Goal: Task Accomplishment & Management: Complete application form

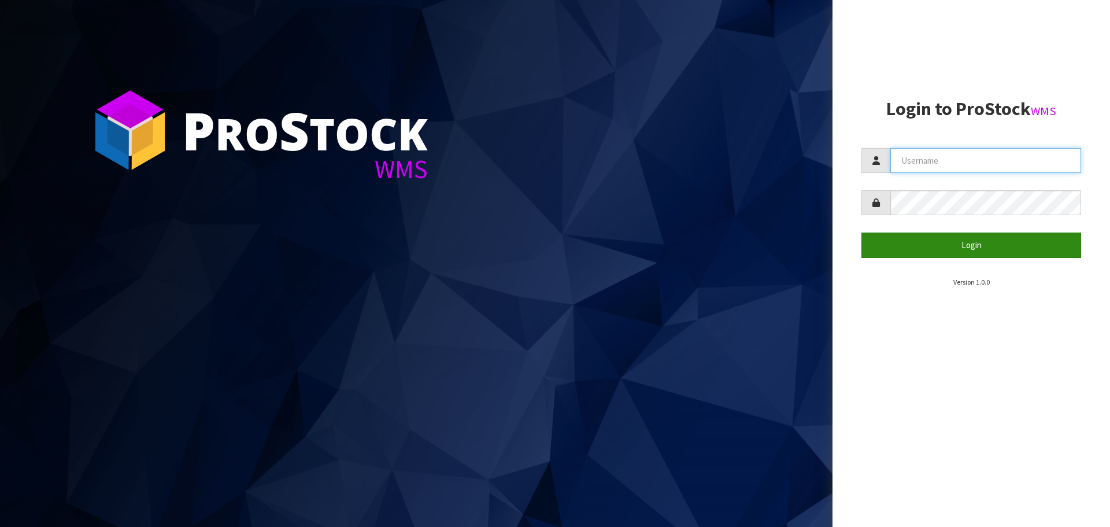
type input "[DOMAIN_NAME][EMAIL_ADDRESS][DOMAIN_NAME]"
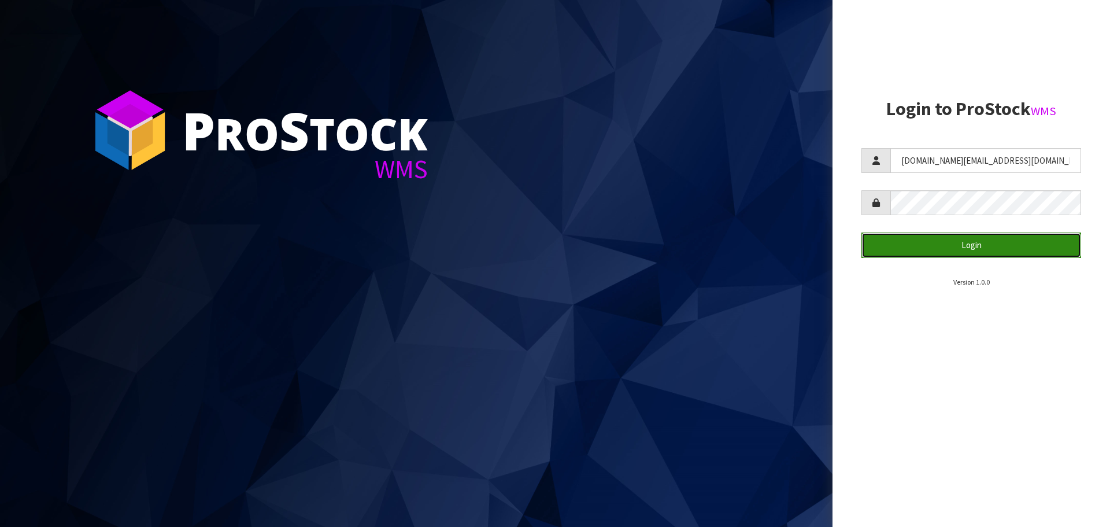
click at [901, 241] on button "Login" at bounding box center [971, 244] width 220 height 25
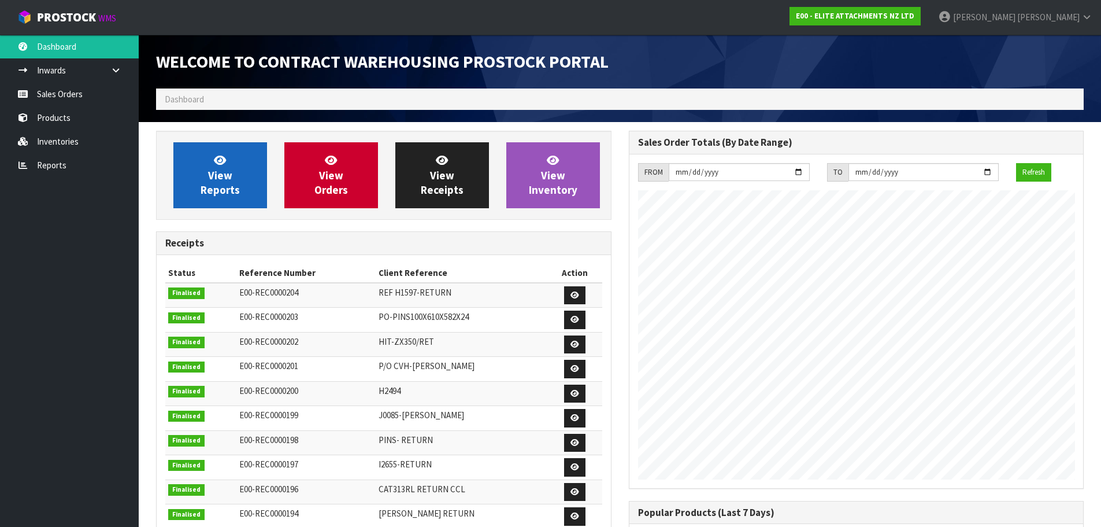
scroll to position [472, 472]
click at [413, 92] on ol "Dashboard" at bounding box center [620, 98] width 928 height 21
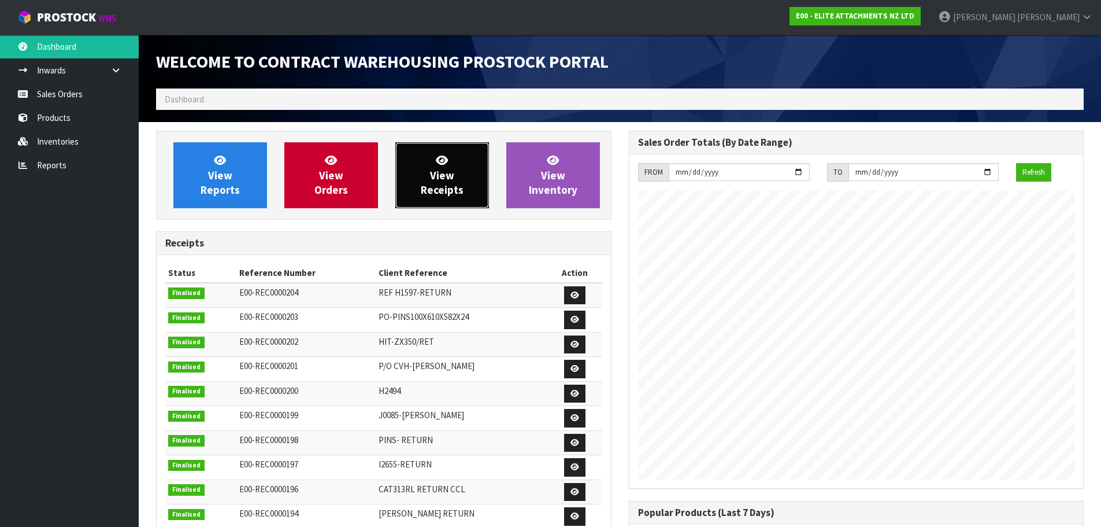
click at [434, 172] on span "View Receipts" at bounding box center [442, 174] width 43 height 43
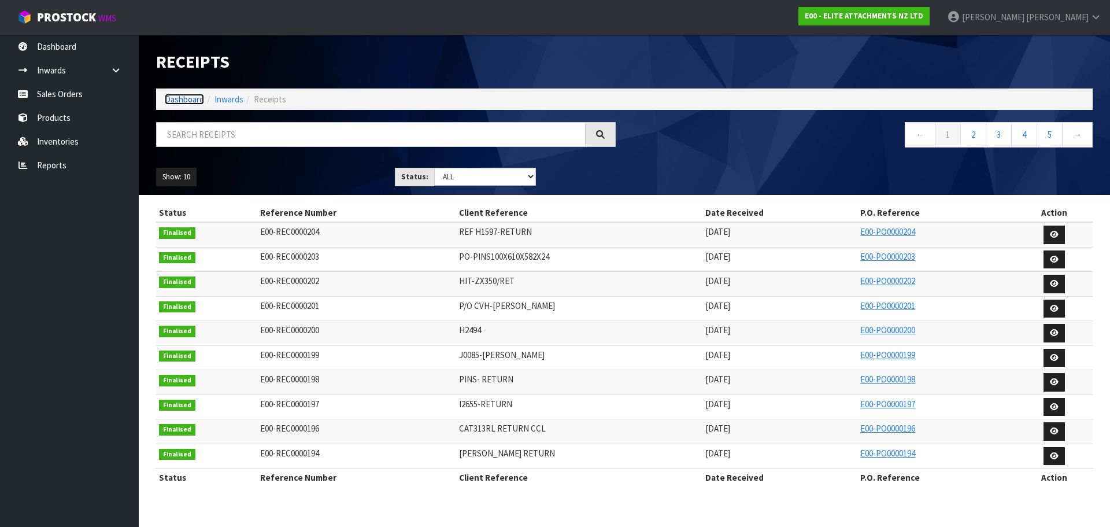
click at [183, 99] on link "Dashboard" at bounding box center [184, 99] width 39 height 11
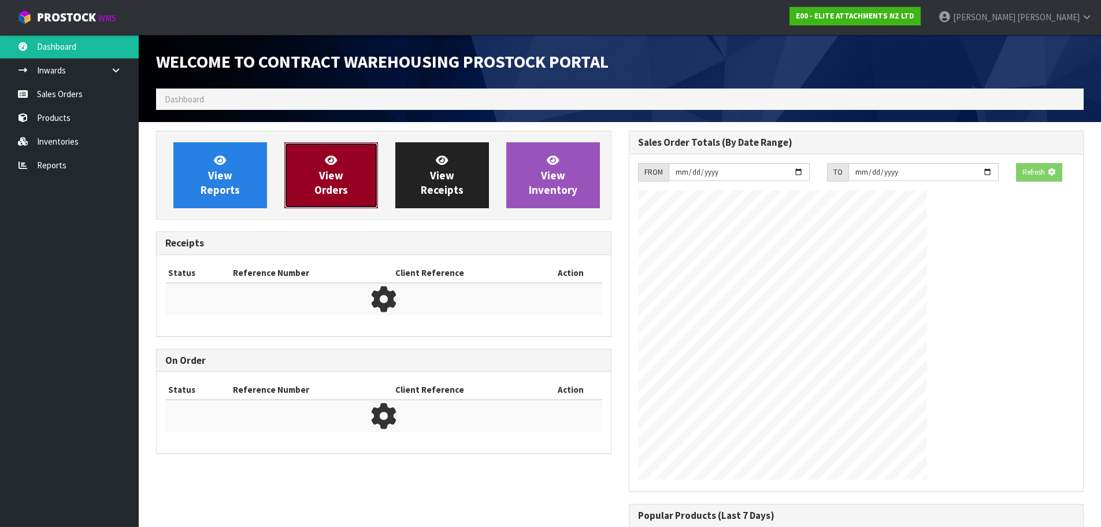
click at [341, 178] on span "View Orders" at bounding box center [331, 174] width 34 height 43
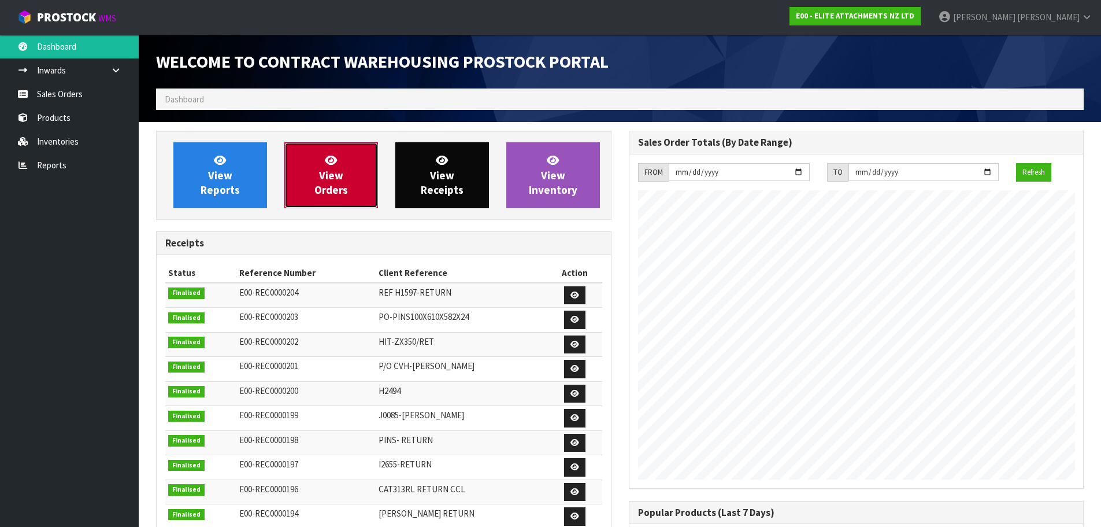
scroll to position [472, 472]
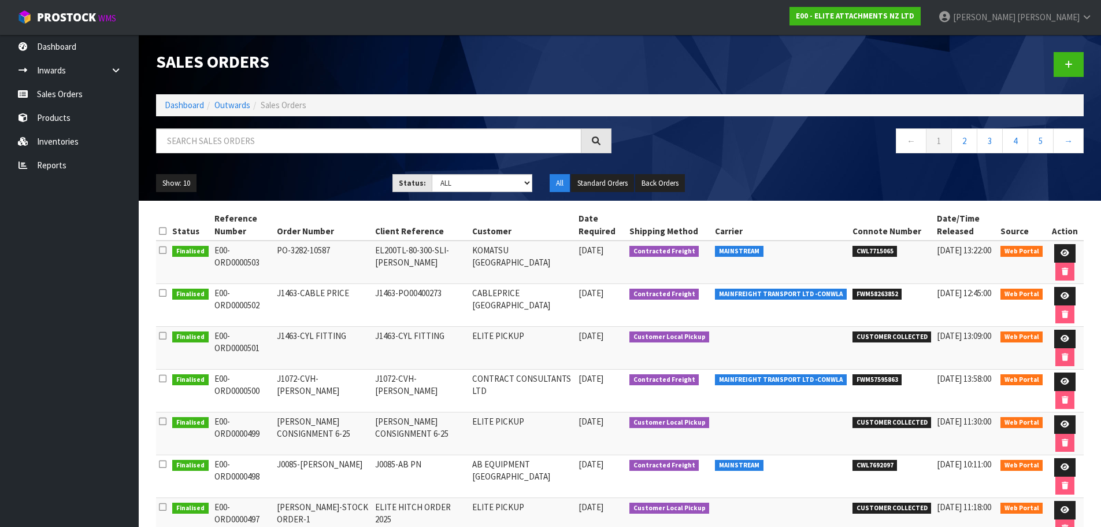
click at [557, 302] on td "CABLEPRICE [GEOGRAPHIC_DATA]" at bounding box center [522, 305] width 106 height 43
click at [1061, 293] on icon at bounding box center [1065, 296] width 9 height 8
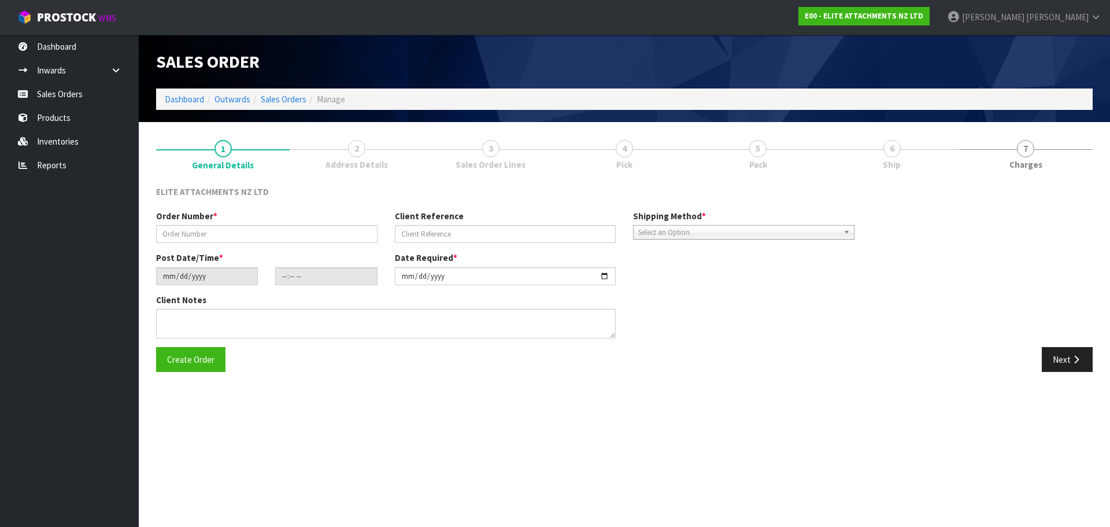
type input "J1463-CABLE PRICE"
type input "J1463-PO00400273"
type input "[DATE]"
type input "11:04:00.000"
type input "[DATE]"
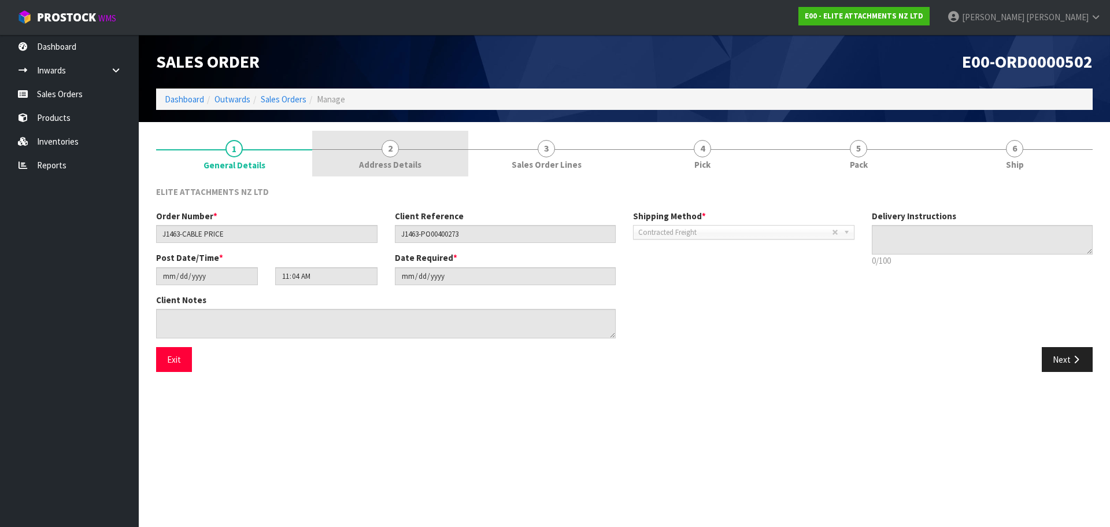
click at [398, 160] on span "Address Details" at bounding box center [390, 164] width 62 height 12
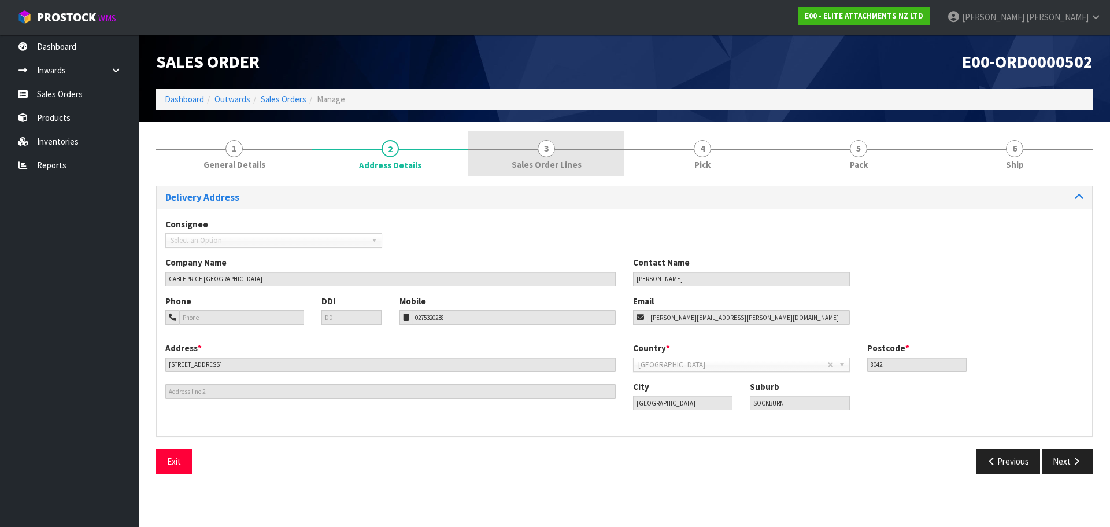
click at [534, 161] on span "Sales Order Lines" at bounding box center [547, 164] width 70 height 12
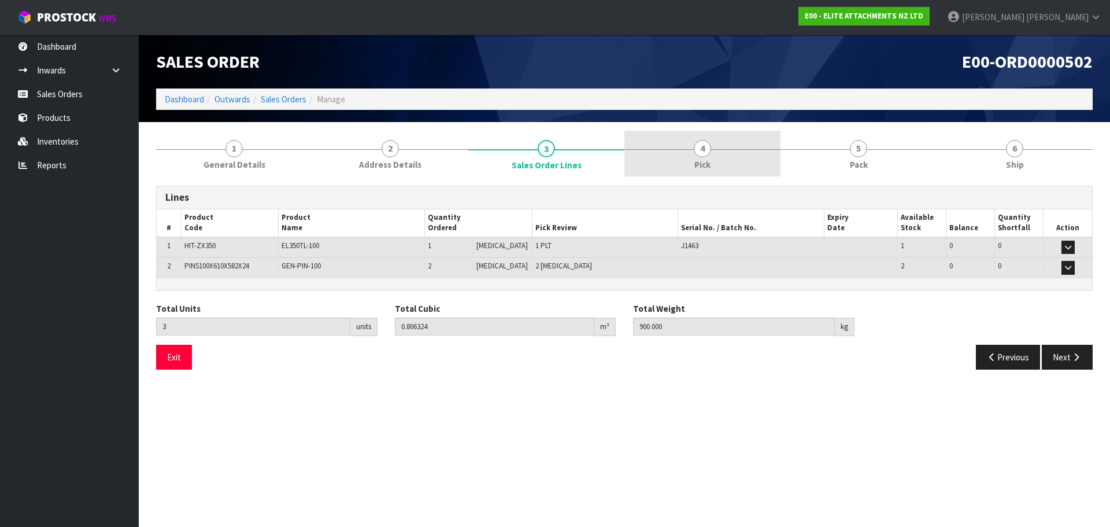
click at [674, 154] on link "4 Pick" at bounding box center [702, 154] width 156 height 46
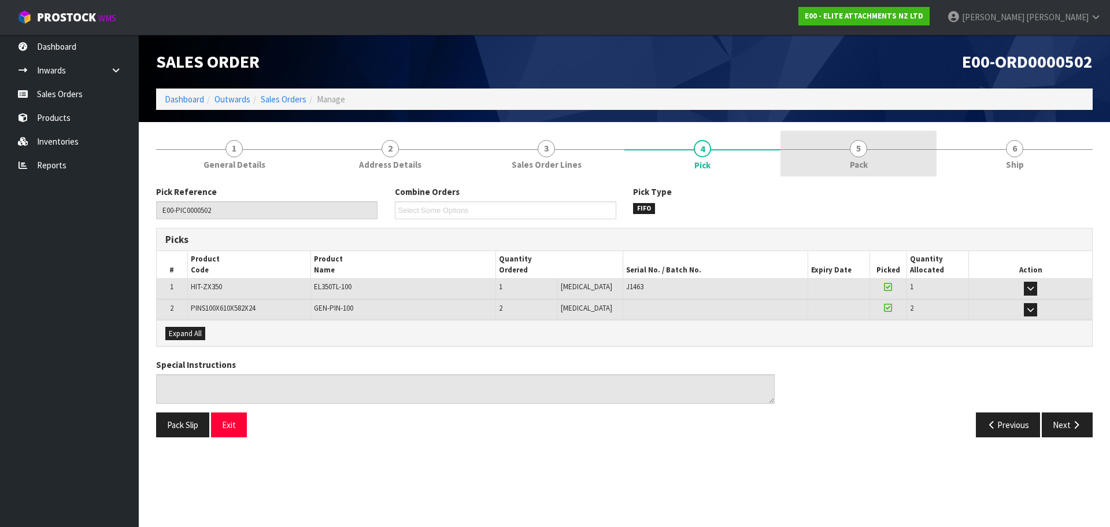
click at [801, 157] on link "5 Pack" at bounding box center [858, 154] width 156 height 46
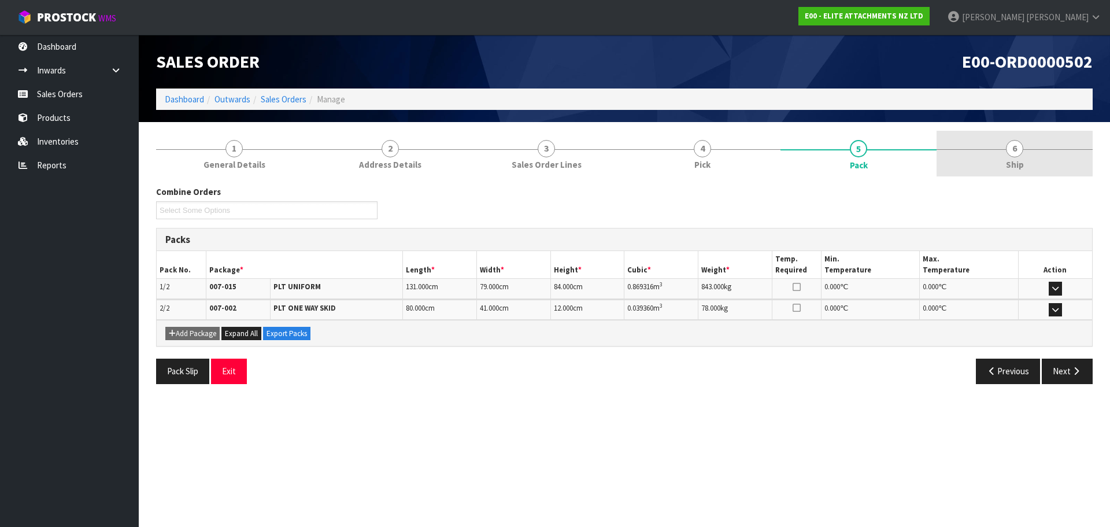
click at [998, 157] on link "6 Ship" at bounding box center [1014, 154] width 156 height 46
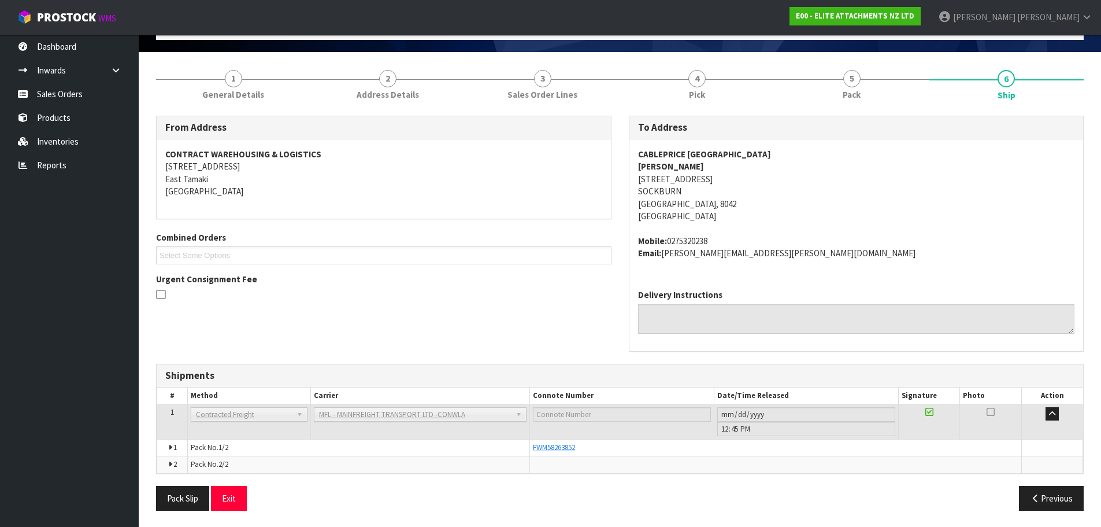
scroll to position [71, 0]
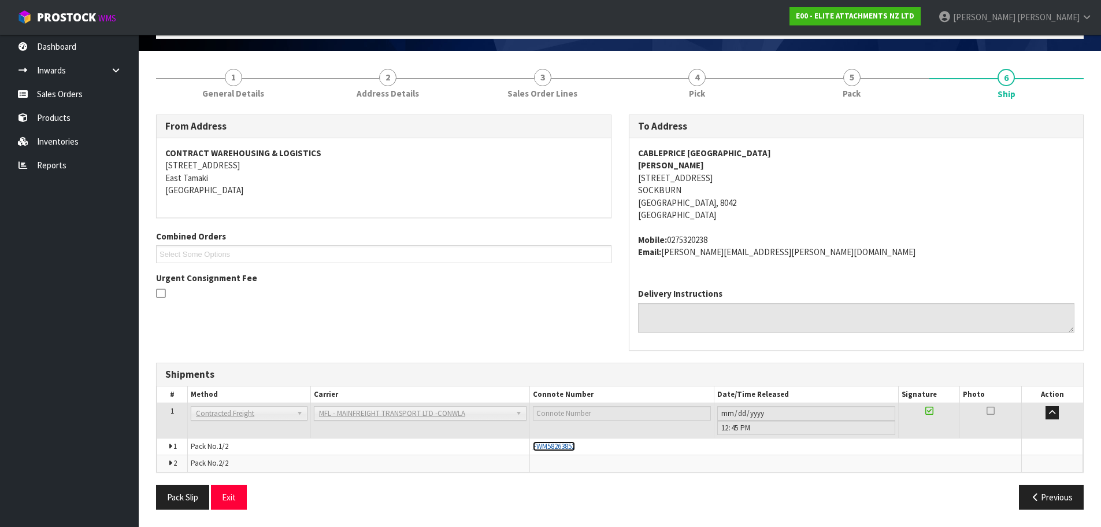
click at [560, 446] on span "FWM58263852" at bounding box center [554, 446] width 42 height 10
